Goal: Task Accomplishment & Management: Use online tool/utility

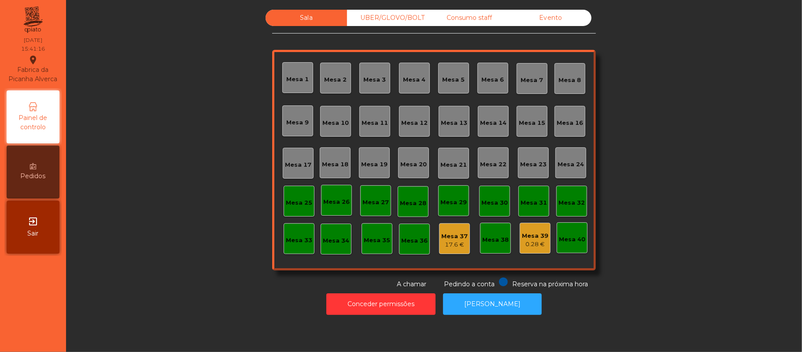
click at [563, 23] on div "Evento" at bounding box center [551, 18] width 82 height 16
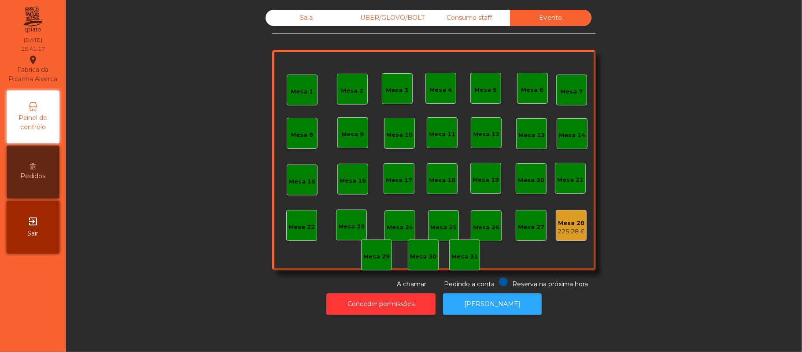
click at [480, 19] on div "Consumo staff" at bounding box center [470, 18] width 82 height 16
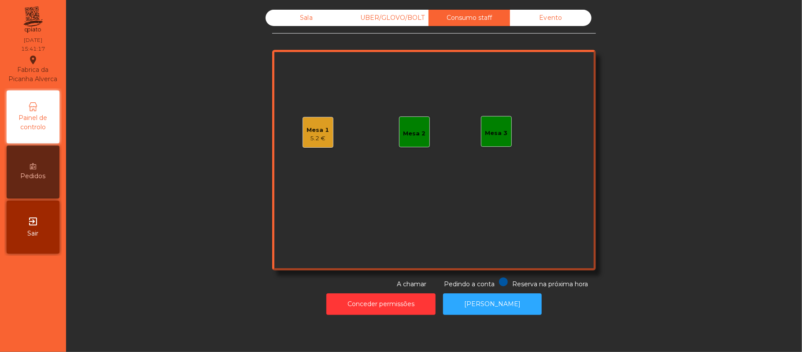
click at [419, 16] on div "UBER/GLOVO/BOLT" at bounding box center [388, 18] width 82 height 16
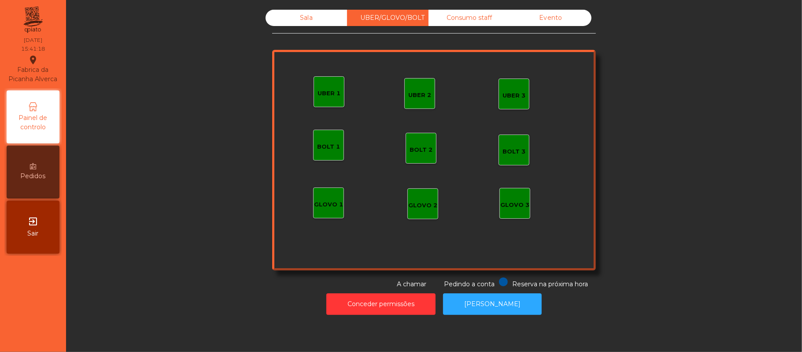
click at [308, 18] on div "Sala" at bounding box center [307, 18] width 82 height 16
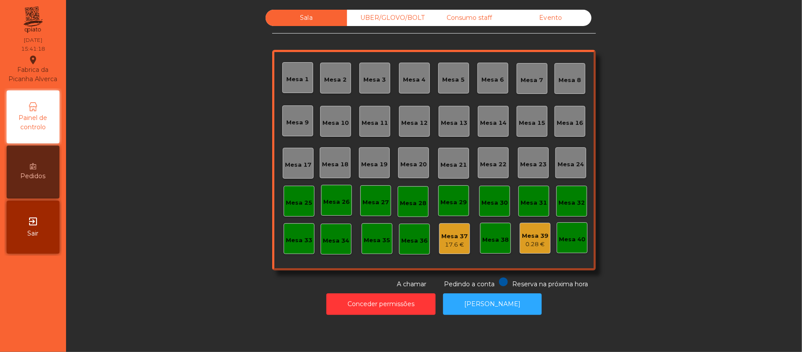
click at [547, 20] on div "Evento" at bounding box center [551, 18] width 82 height 16
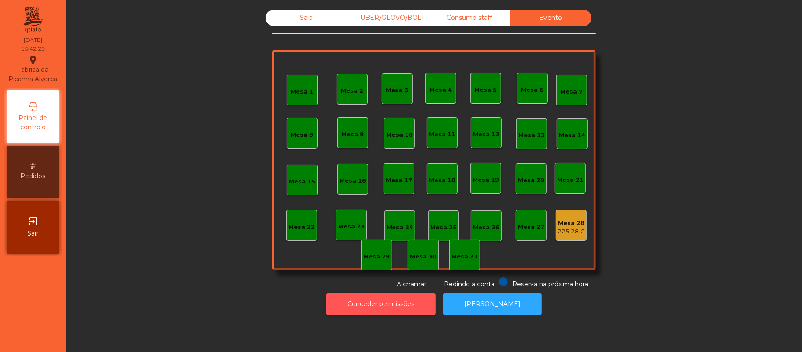
click at [401, 304] on button "Conceder permissões" at bounding box center [381, 304] width 109 height 22
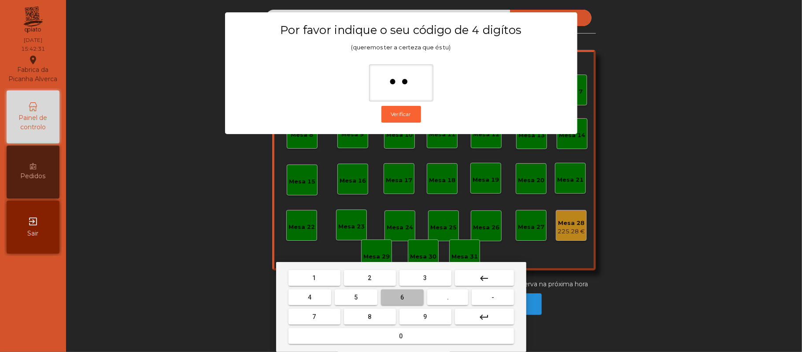
type input "***"
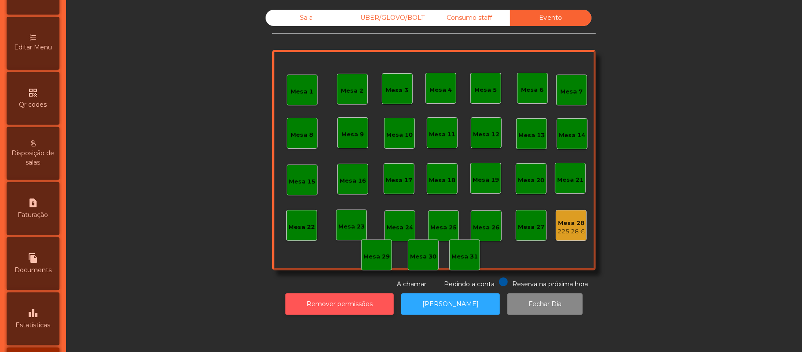
scroll to position [248, 0]
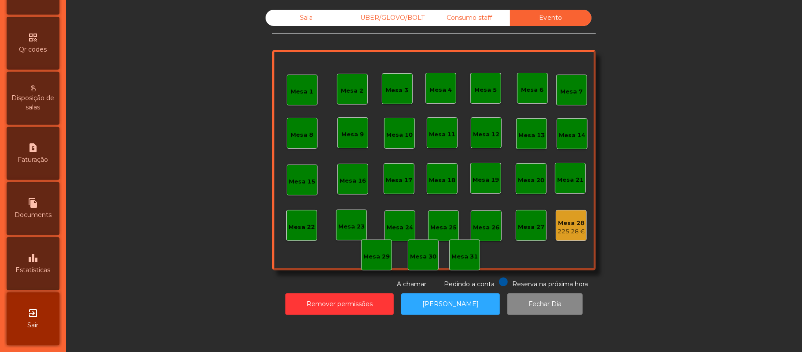
click at [40, 275] on div "leaderboard Estatísticas" at bounding box center [33, 263] width 53 height 53
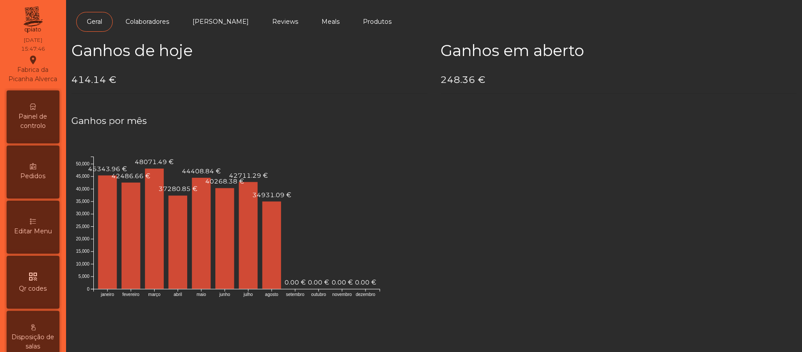
click at [43, 125] on span "Painel de controlo" at bounding box center [33, 121] width 48 height 19
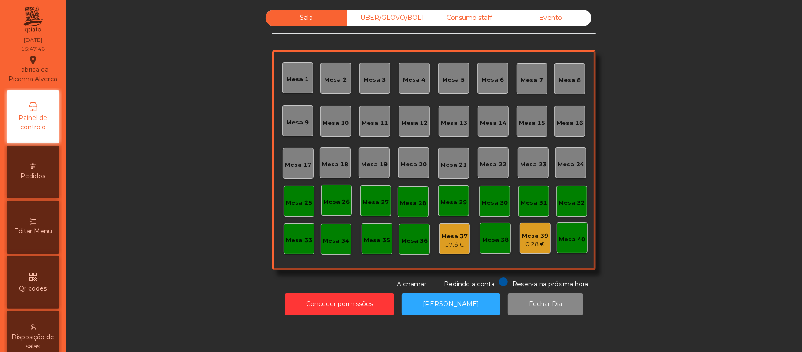
click at [534, 247] on div "0.28 €" at bounding box center [535, 244] width 26 height 9
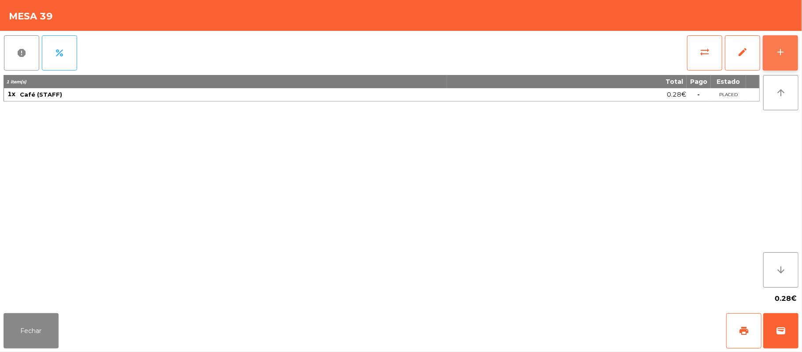
click at [798, 57] on button "add" at bounding box center [780, 52] width 35 height 35
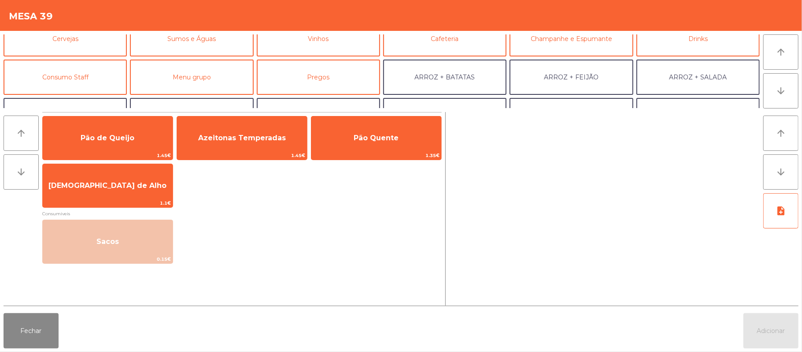
scroll to position [60, 0]
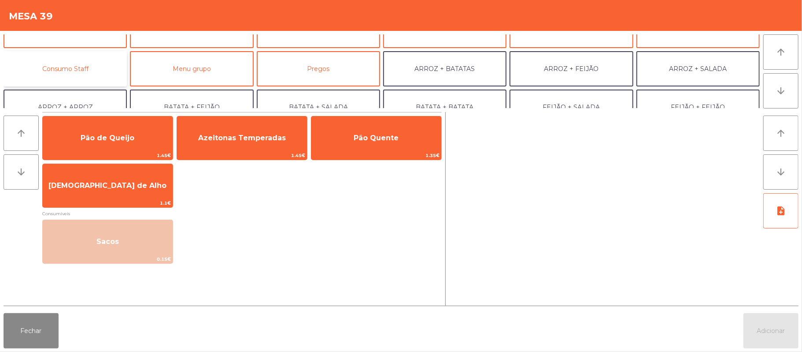
click at [110, 69] on button "Consumo Staff" at bounding box center [65, 68] width 123 height 35
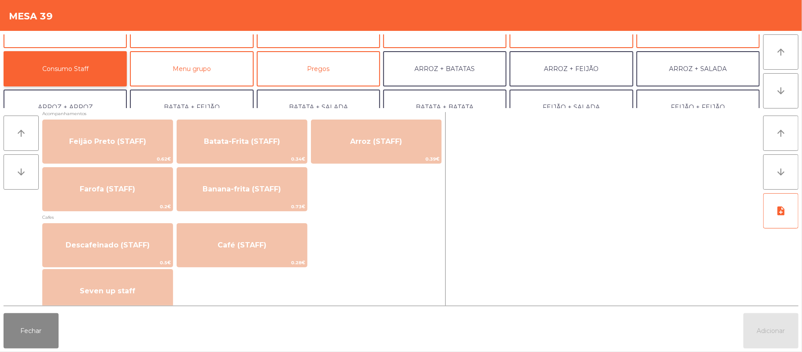
scroll to position [410, 0]
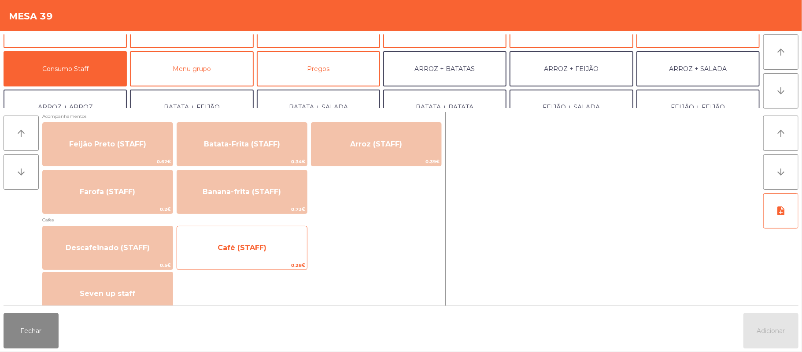
click at [203, 257] on span "Café (STAFF)" at bounding box center [242, 248] width 130 height 24
click at [208, 254] on span "Café (STAFF)" at bounding box center [242, 248] width 130 height 24
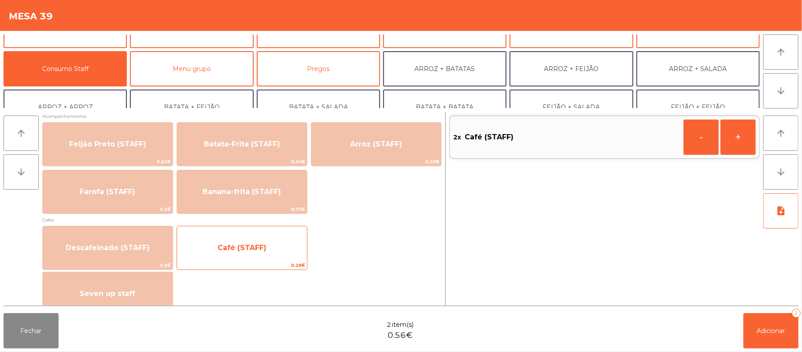
click at [213, 252] on span "Café (STAFF)" at bounding box center [242, 248] width 130 height 24
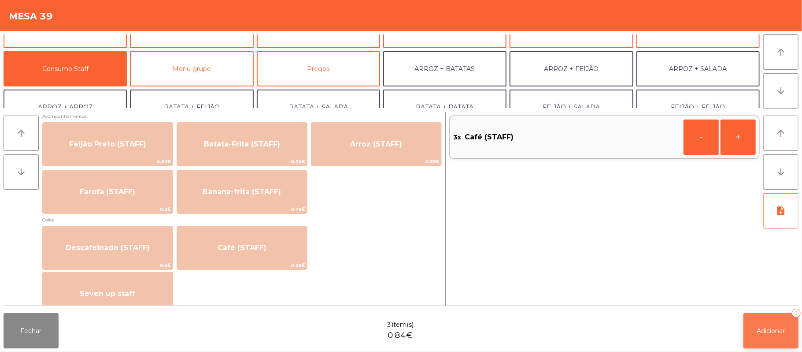
click at [751, 320] on button "Adicionar 3" at bounding box center [771, 330] width 55 height 35
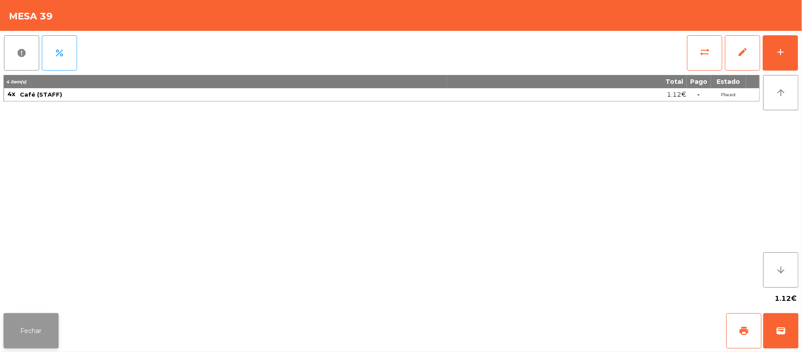
click at [40, 316] on button "Fechar" at bounding box center [31, 330] width 55 height 35
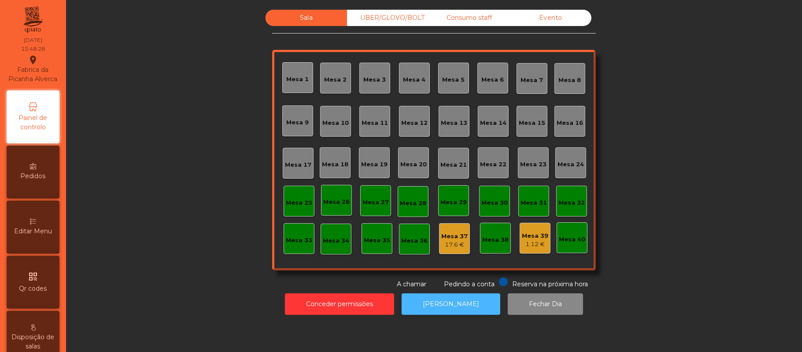
click at [459, 311] on button "[PERSON_NAME]" at bounding box center [451, 304] width 99 height 22
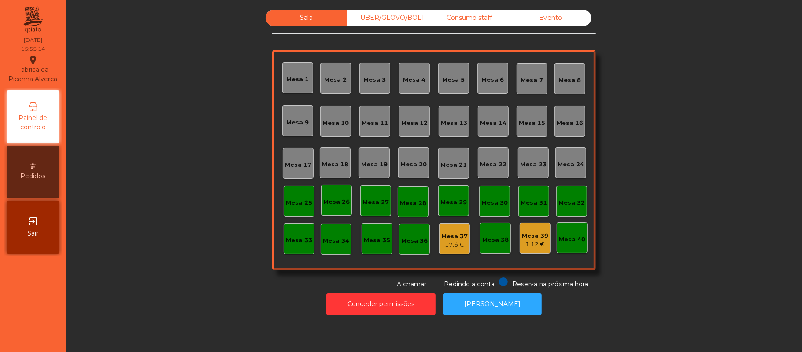
click at [511, 328] on div "Sala UBER/GLOVO/BOLT Consumo staff Evento Mesa 1 Mesa 2 Mesa 3 Mesa 4 Mesa 5 Me…" at bounding box center [434, 176] width 736 height 352
click at [475, 299] on button "[PERSON_NAME]" at bounding box center [492, 304] width 99 height 22
